Goal: Task Accomplishment & Management: Use online tool/utility

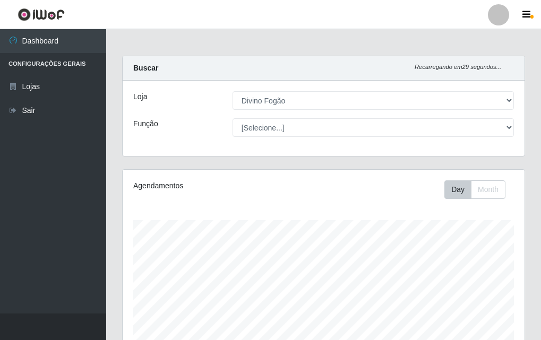
select select "499"
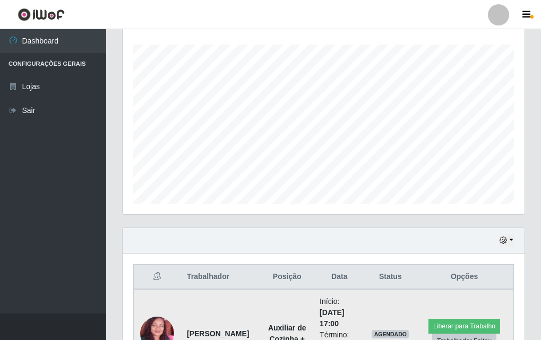
scroll to position [220, 402]
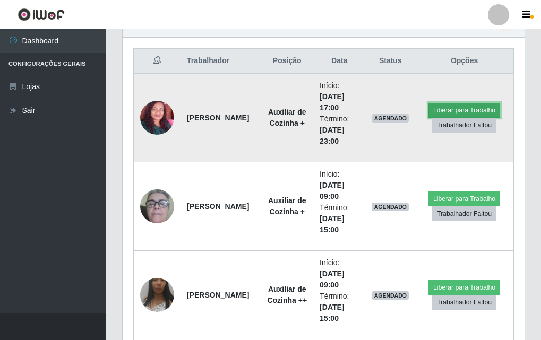
click at [471, 111] on button "Liberar para Trabalho" at bounding box center [464, 110] width 72 height 15
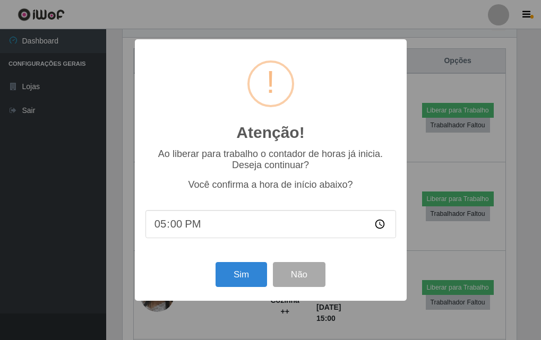
scroll to position [220, 396]
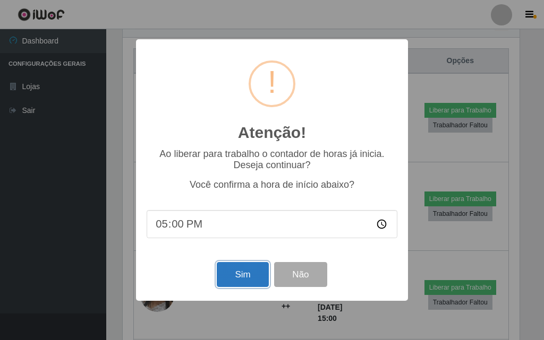
click at [239, 274] on button "Sim" at bounding box center [242, 274] width 51 height 25
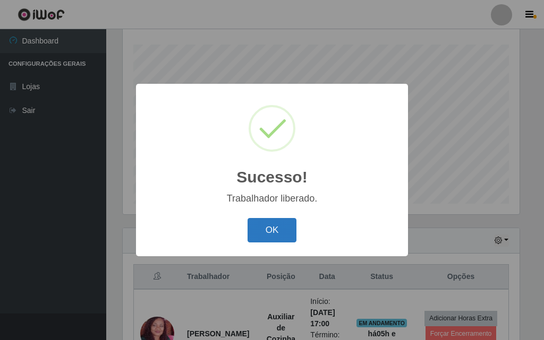
click at [280, 225] on button "OK" at bounding box center [271, 230] width 49 height 25
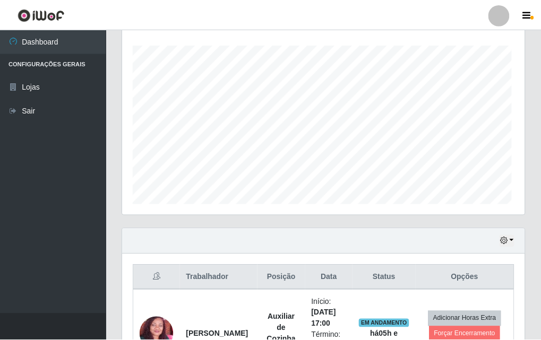
scroll to position [220, 402]
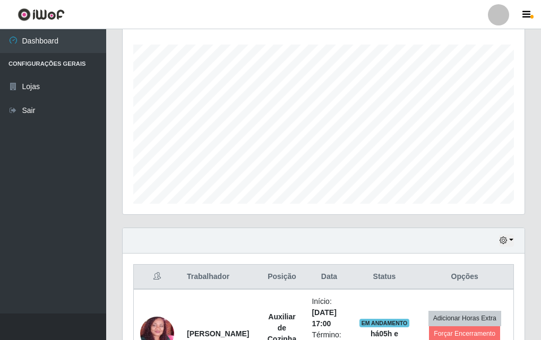
drag, startPoint x: 537, startPoint y: 142, endPoint x: 540, endPoint y: 209, distance: 66.4
click at [540, 234] on html "Perfil Alterar Senha Sair Dashboard Configurações Gerais Lojas Sair Carregando.…" at bounding box center [270, 303] width 541 height 959
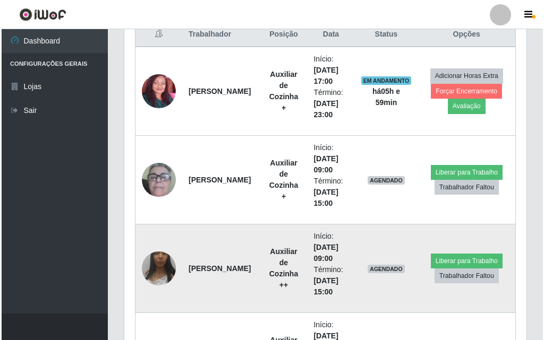
scroll to position [405, 0]
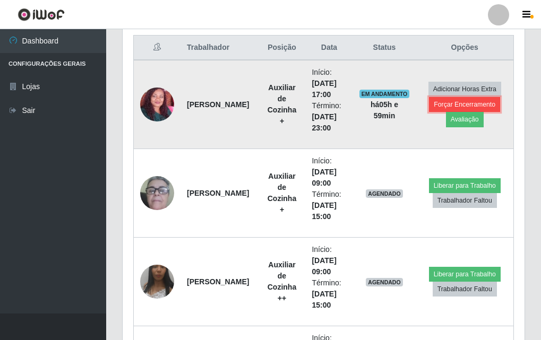
click at [464, 101] on button "Forçar Encerramento" at bounding box center [464, 104] width 71 height 15
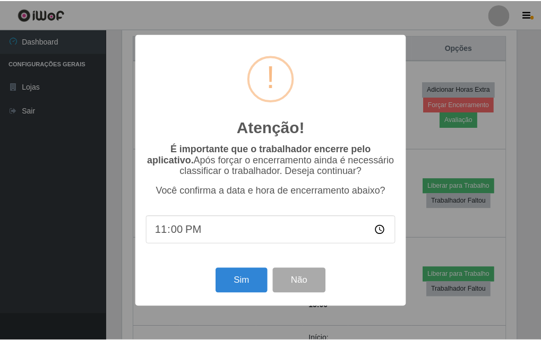
scroll to position [220, 396]
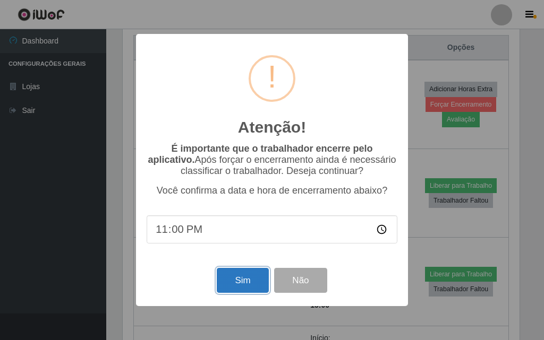
click at [238, 282] on button "Sim" at bounding box center [242, 280] width 51 height 25
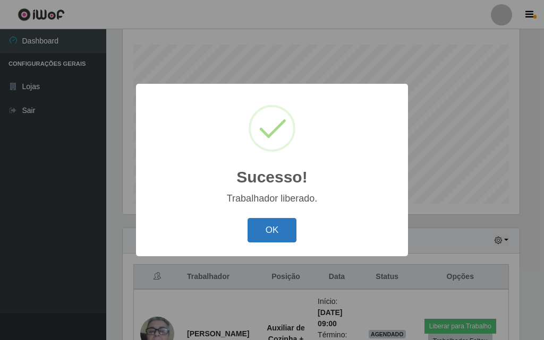
click at [274, 222] on button "OK" at bounding box center [271, 230] width 49 height 25
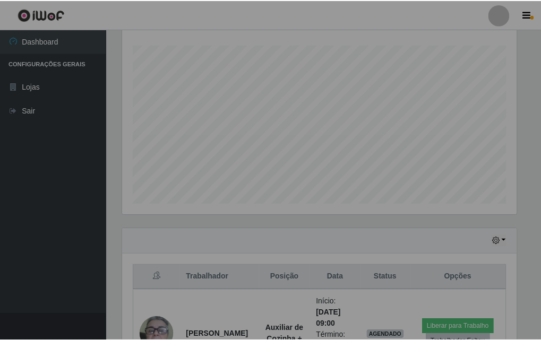
scroll to position [220, 402]
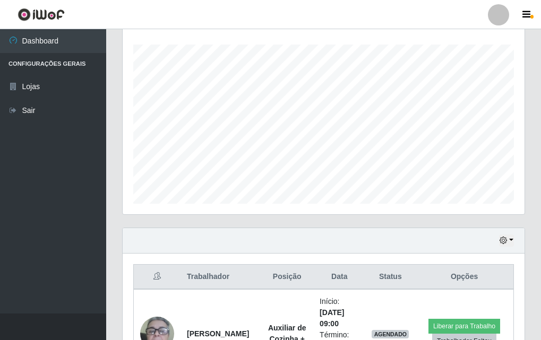
drag, startPoint x: 370, startPoint y: 211, endPoint x: 377, endPoint y: 206, distance: 8.6
click at [372, 210] on div "Agendamentos Day Month 03/08 Agendamentos 12" at bounding box center [324, 104] width 402 height 220
